Goal: Information Seeking & Learning: Find specific fact

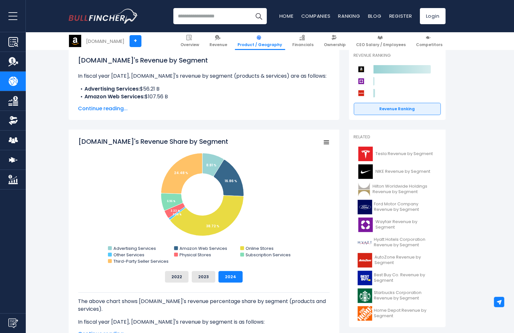
scroll to position [96, 0]
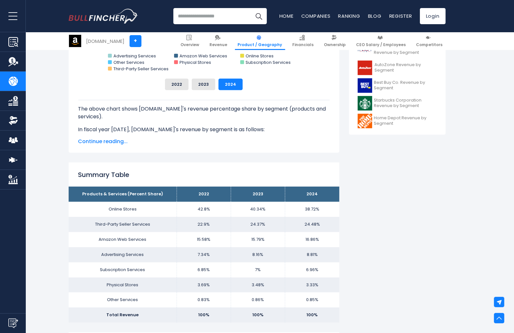
scroll to position [290, 0]
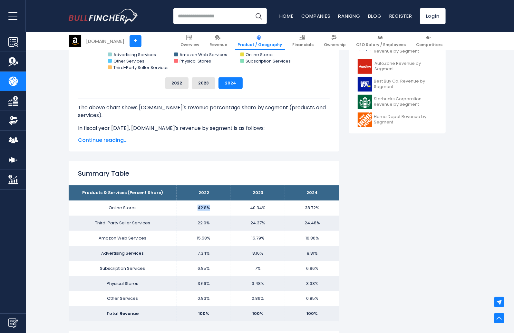
drag, startPoint x: 195, startPoint y: 208, endPoint x: 213, endPoint y: 209, distance: 17.5
click at [212, 209] on td "42.8%" at bounding box center [204, 207] width 54 height 15
drag, startPoint x: 305, startPoint y: 210, endPoint x: 321, endPoint y: 210, distance: 16.1
click at [321, 210] on td "38.72%" at bounding box center [312, 207] width 54 height 15
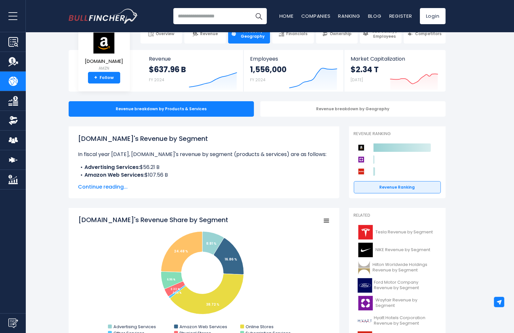
scroll to position [0, 0]
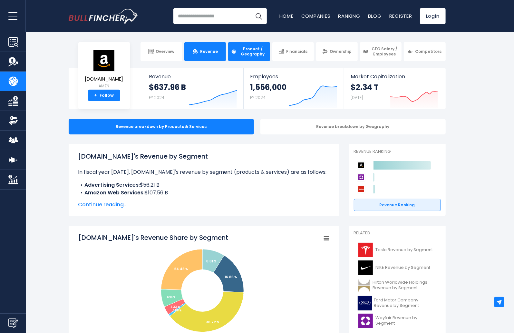
click at [207, 53] on span "Revenue" at bounding box center [209, 51] width 18 height 5
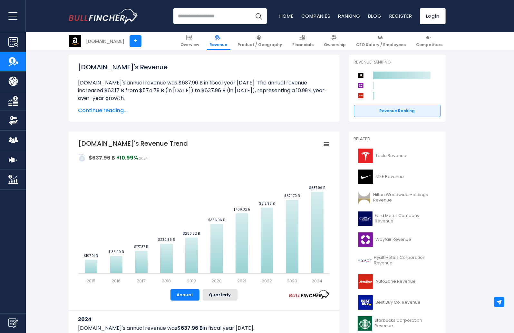
scroll to position [64, 0]
